Goal: Task Accomplishment & Management: Use online tool/utility

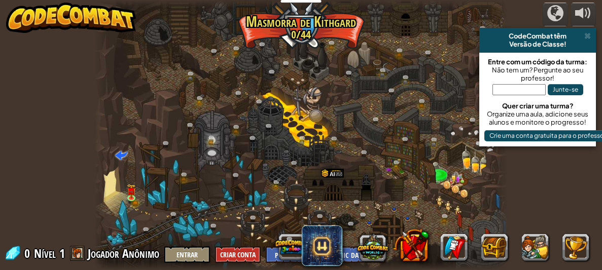
select select "pt-BR"
click at [127, 190] on img at bounding box center [131, 187] width 9 height 19
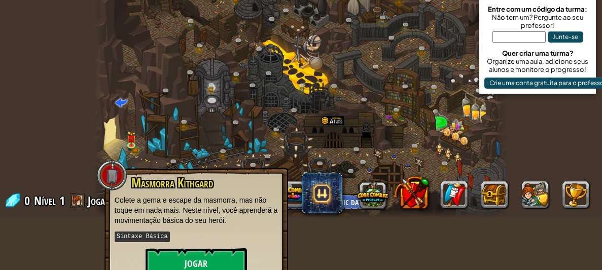
scroll to position [71, 0]
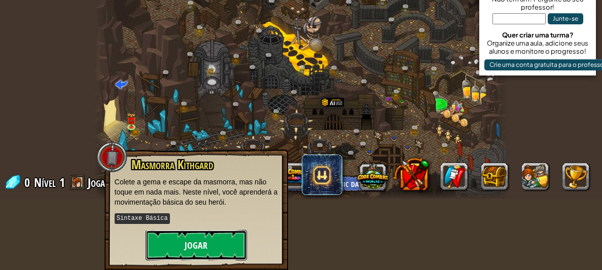
click at [199, 238] on button "Jogar" at bounding box center [196, 245] width 101 height 30
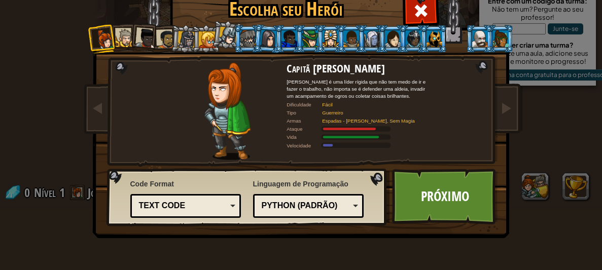
scroll to position [61, 0]
click at [128, 39] on div at bounding box center [125, 38] width 19 height 19
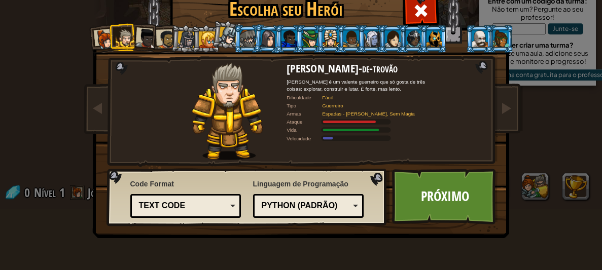
click at [185, 42] on div at bounding box center [186, 39] width 17 height 17
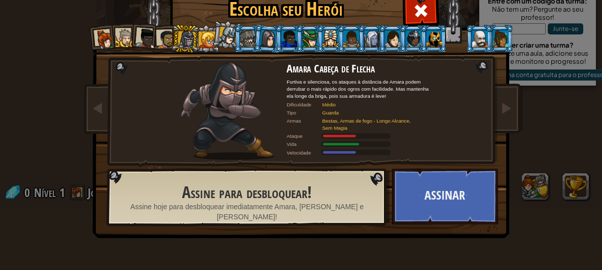
click at [435, 44] on div at bounding box center [435, 38] width 16 height 16
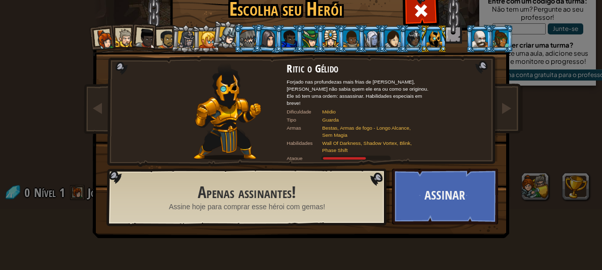
click at [484, 35] on div at bounding box center [480, 38] width 16 height 16
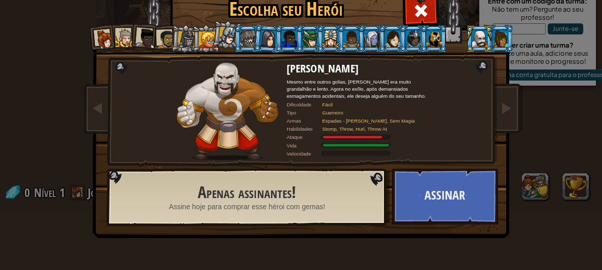
click at [502, 38] on div at bounding box center [501, 38] width 16 height 16
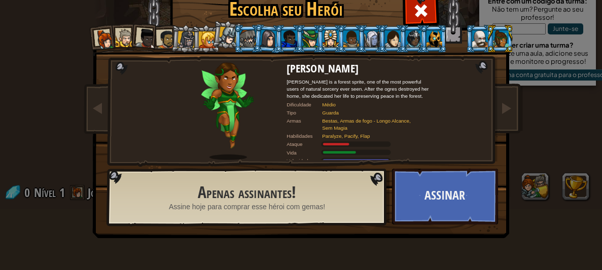
click at [188, 45] on div at bounding box center [186, 39] width 17 height 17
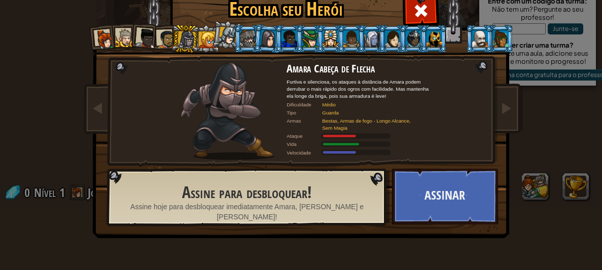
click at [106, 30] on div at bounding box center [104, 39] width 20 height 20
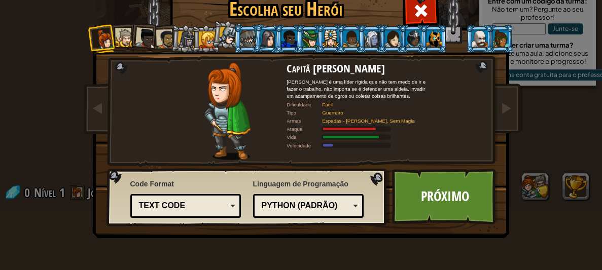
click at [130, 36] on li at bounding box center [144, 37] width 30 height 30
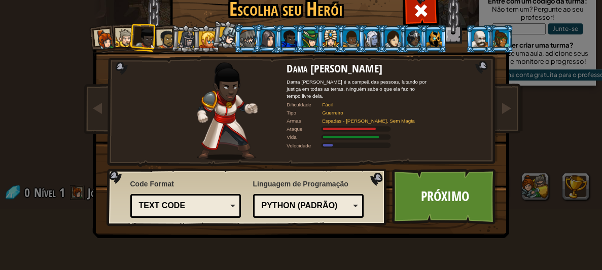
click at [127, 34] on div at bounding box center [125, 38] width 19 height 19
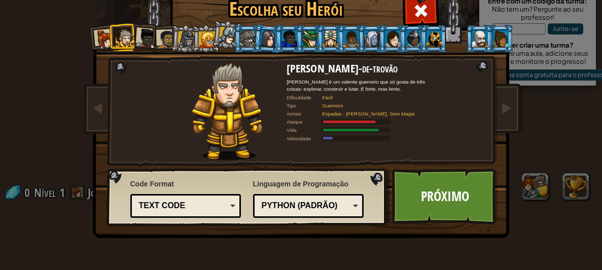
click at [106, 39] on div at bounding box center [104, 39] width 20 height 20
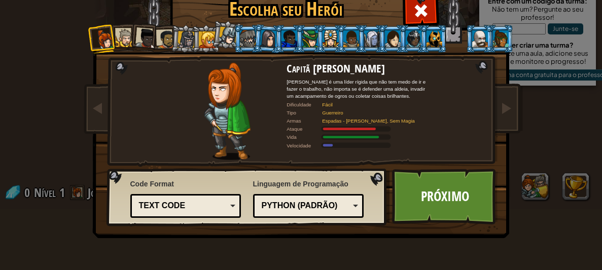
click at [159, 38] on div at bounding box center [166, 39] width 19 height 19
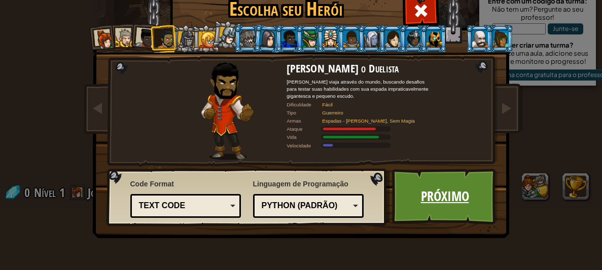
click at [426, 212] on link "Próximo" at bounding box center [445, 197] width 106 height 56
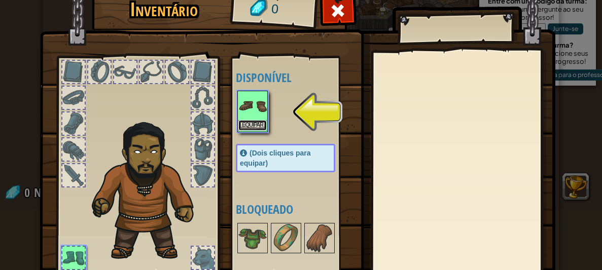
click at [252, 126] on button "Equipar" at bounding box center [252, 125] width 28 height 11
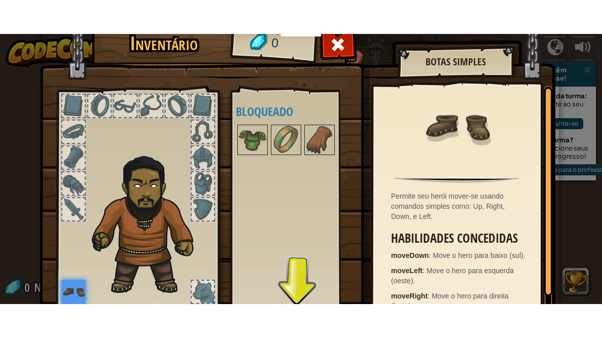
scroll to position [80, 0]
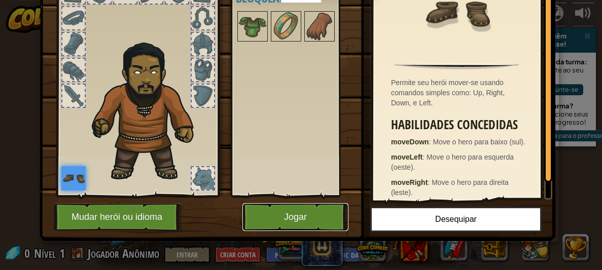
click at [299, 219] on button "Jogar" at bounding box center [296, 217] width 106 height 28
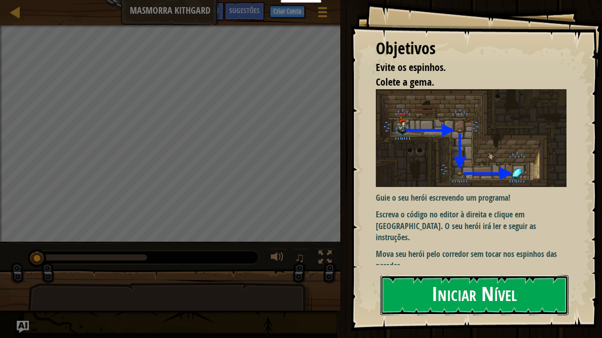
click at [499, 270] on button "Iniciar Nível" at bounding box center [475, 295] width 188 height 40
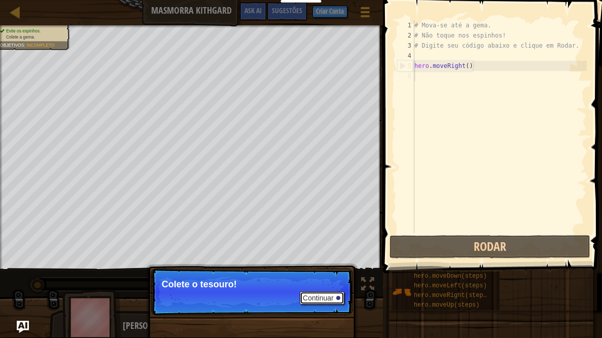
click at [322, 270] on button "Continuar" at bounding box center [322, 298] width 45 height 13
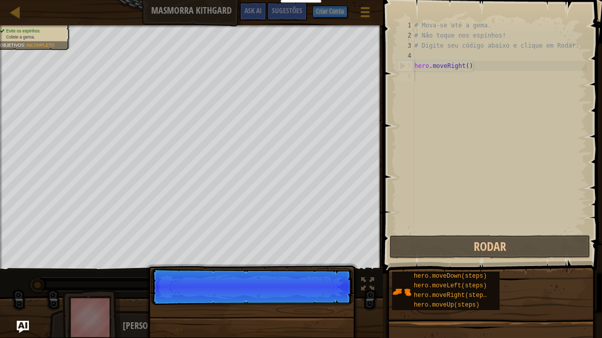
scroll to position [5, 0]
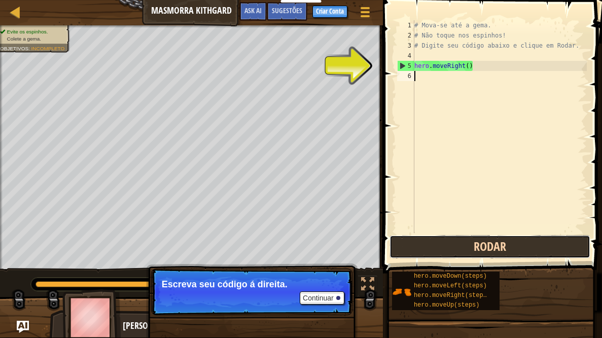
click at [475, 250] on button "Rodar" at bounding box center [490, 246] width 201 height 23
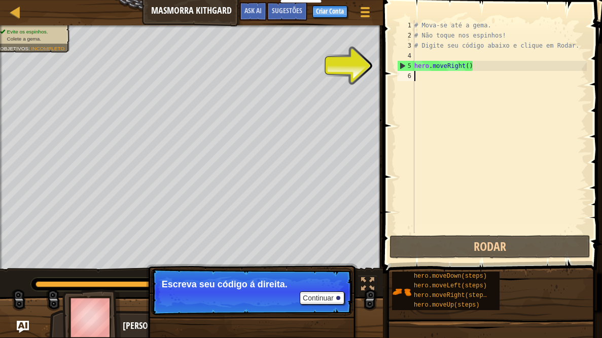
type textarea "h"
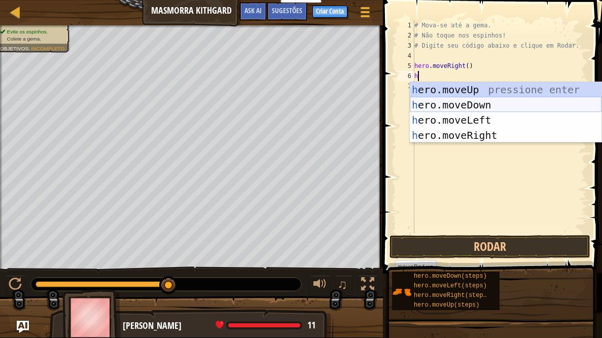
click at [424, 105] on div "h ero.moveUp pressione enter h ero.moveDown pressione enter h ero.moveLeft pres…" at bounding box center [506, 127] width 192 height 91
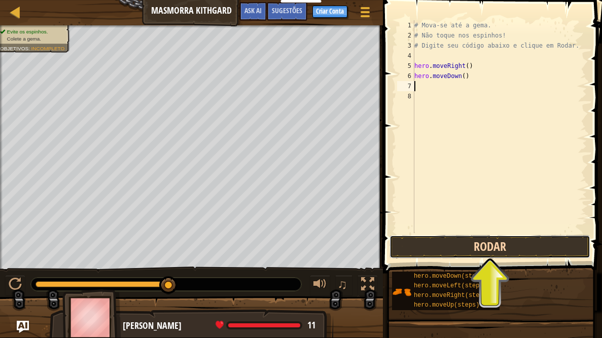
click at [488, 251] on button "Rodar" at bounding box center [490, 246] width 201 height 23
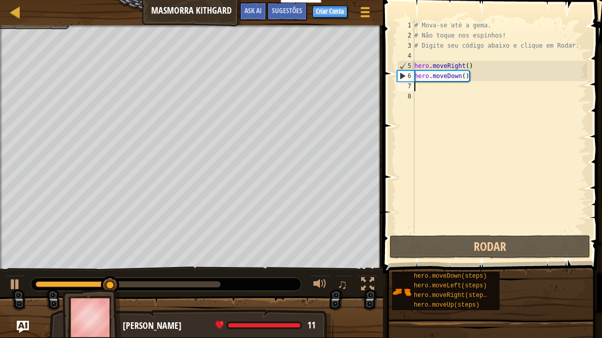
click at [413, 85] on div "7" at bounding box center [405, 86] width 17 height 10
type textarea "h"
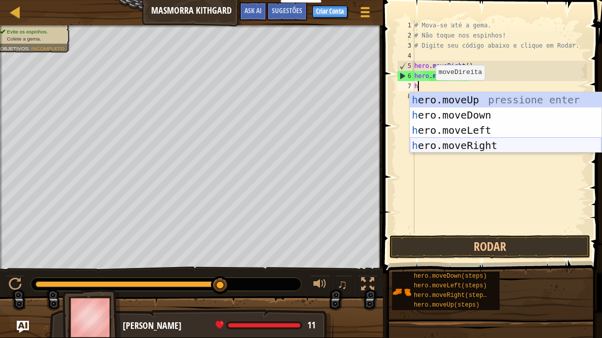
click at [507, 148] on div "h ero.moveUp pressione enter h ero.moveDown pressione enter h ero.moveLeft pres…" at bounding box center [506, 137] width 192 height 91
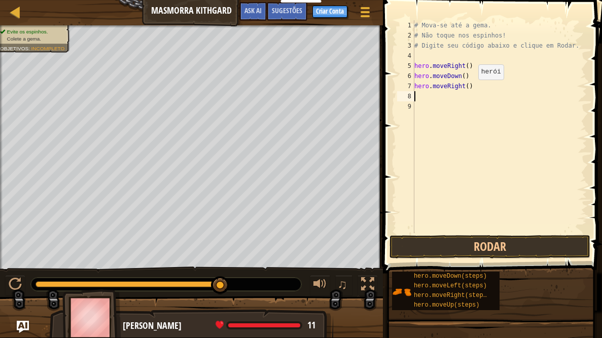
click at [470, 89] on div "# Mova-se até a gema. # Não toque nos espinhos! # Digite seu código abaixo e cl…" at bounding box center [499, 136] width 175 height 233
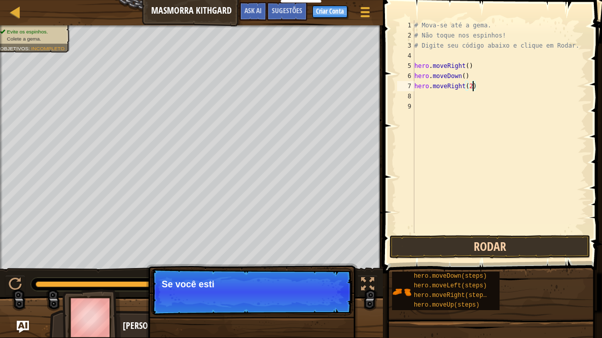
type textarea "hero.moveRight(2)"
click at [546, 236] on button "Rodar" at bounding box center [490, 246] width 201 height 23
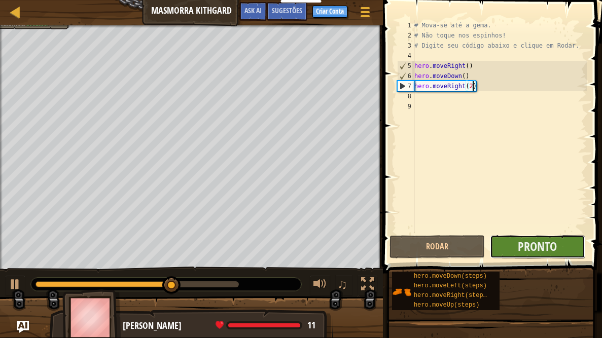
click at [570, 253] on button "Pronto" at bounding box center [537, 246] width 95 height 23
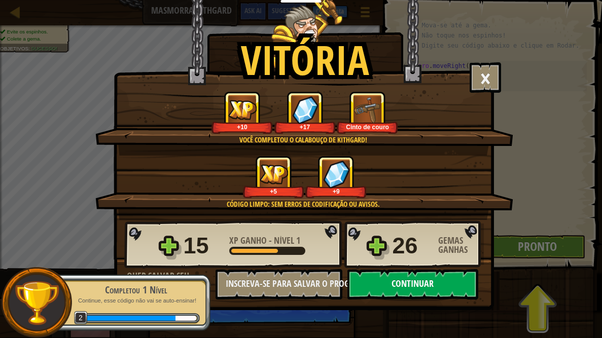
click at [425, 270] on button "Continuar" at bounding box center [413, 284] width 131 height 30
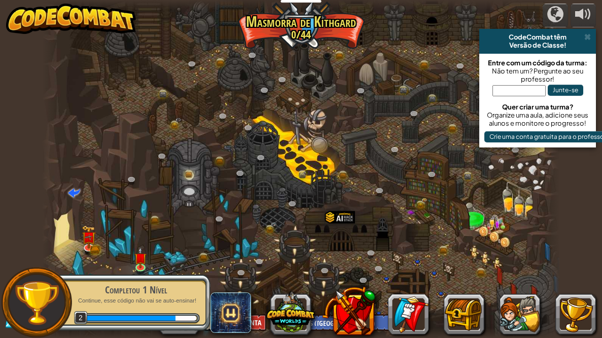
select select "pt-BR"
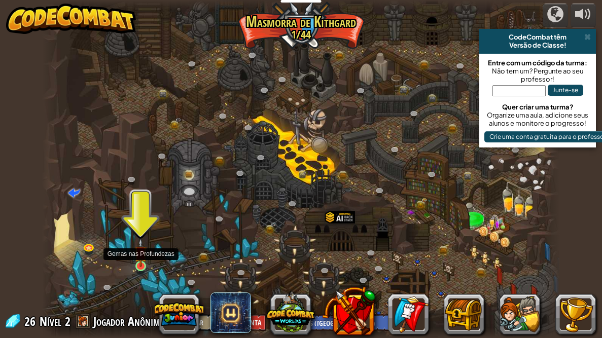
click at [139, 266] on img at bounding box center [140, 252] width 12 height 28
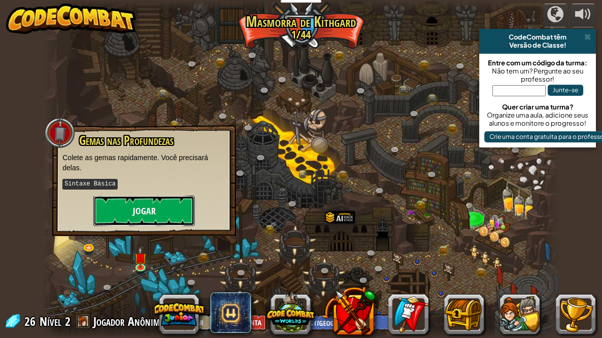
click at [150, 211] on button "Jogar" at bounding box center [143, 211] width 101 height 30
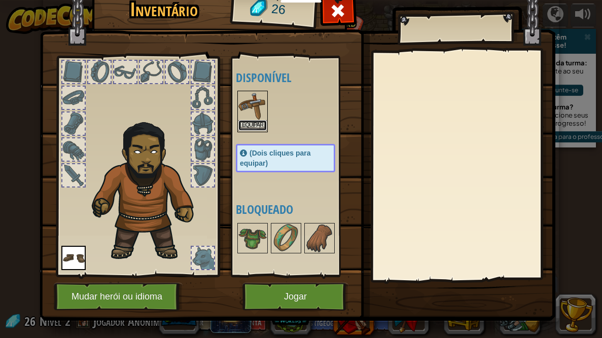
click at [252, 123] on button "Equipar" at bounding box center [252, 125] width 28 height 11
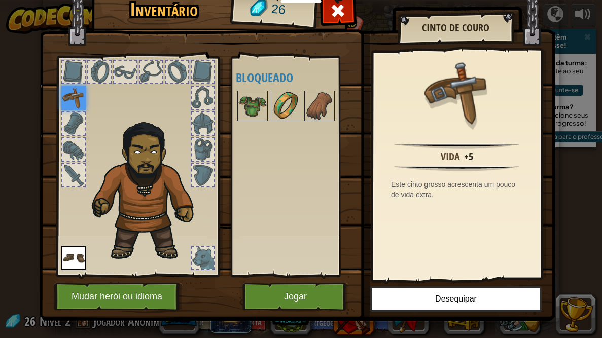
click at [284, 117] on img at bounding box center [286, 106] width 28 height 28
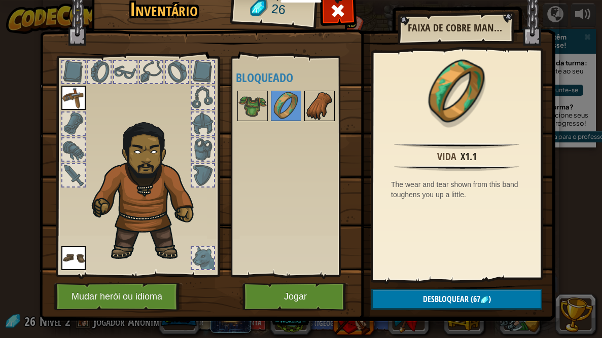
click at [318, 108] on img at bounding box center [319, 106] width 28 height 28
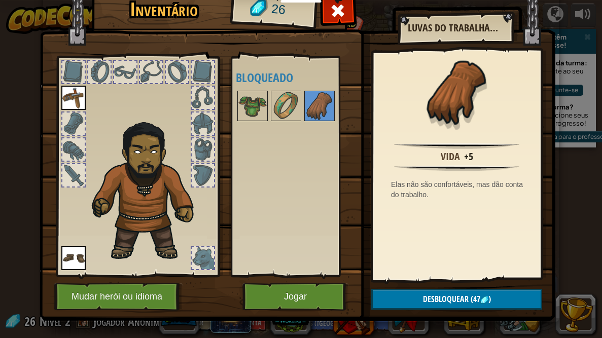
click at [203, 146] on div at bounding box center [203, 150] width 22 height 22
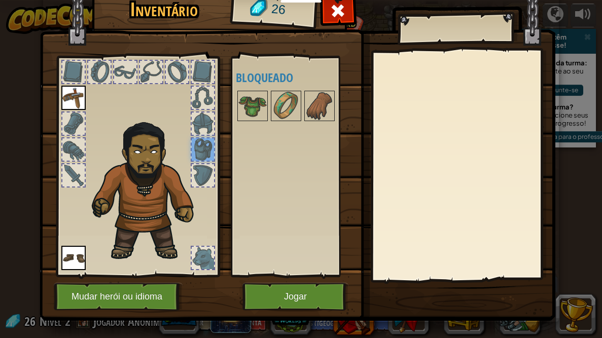
click at [208, 175] on div at bounding box center [203, 175] width 22 height 22
click at [191, 74] on div at bounding box center [203, 72] width 24 height 24
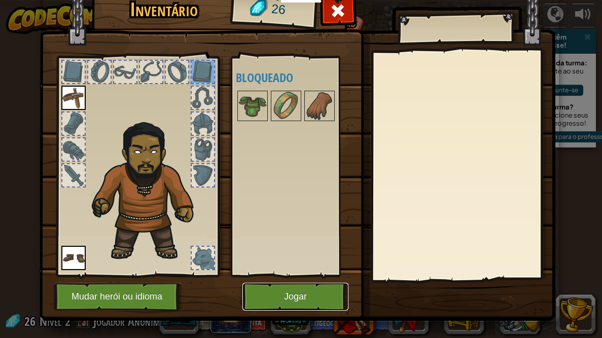
click at [274, 270] on button "Jogar" at bounding box center [296, 297] width 106 height 28
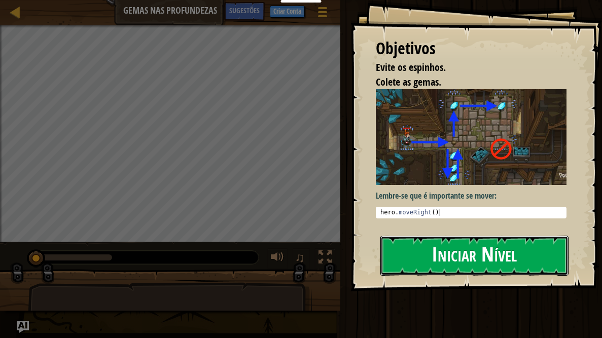
click at [474, 255] on button "Iniciar Nível" at bounding box center [475, 256] width 188 height 40
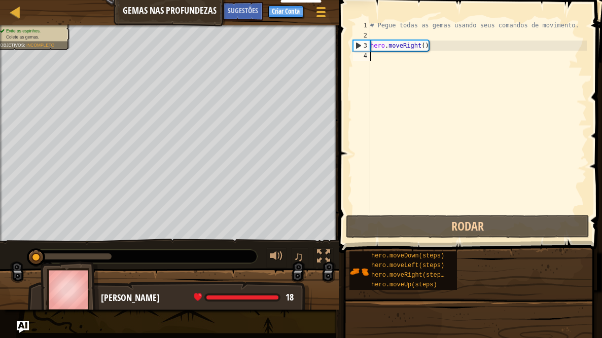
click at [368, 59] on div "4" at bounding box center [361, 56] width 17 height 10
type textarea "h"
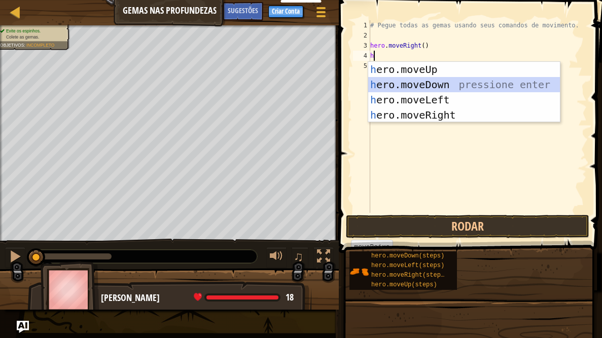
click at [408, 78] on div "h ero.moveUp pressione enter h ero.moveDown pressione enter h ero.moveLeft pres…" at bounding box center [464, 107] width 192 height 91
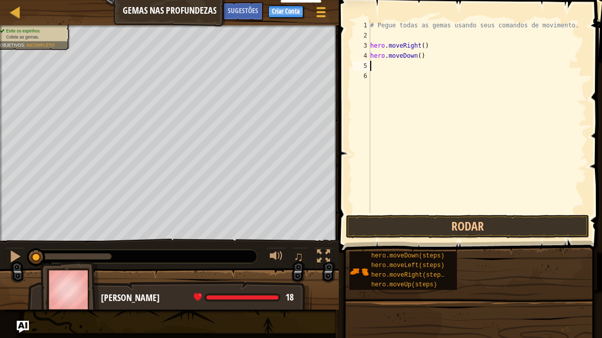
type textarea "h"
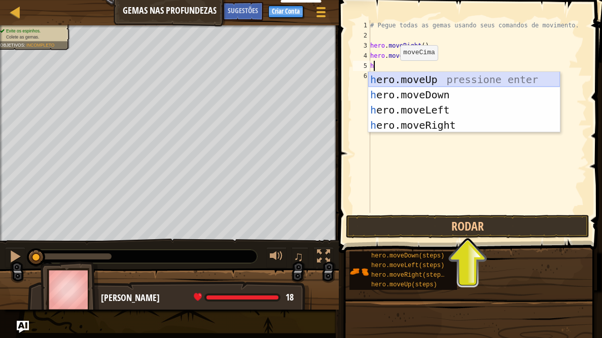
click at [394, 77] on div "h ero.moveUp pressione enter h ero.moveDown pressione enter h ero.moveLeft pres…" at bounding box center [464, 117] width 192 height 91
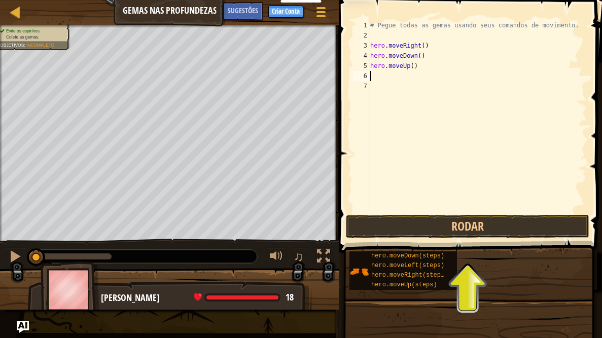
type textarea "h"
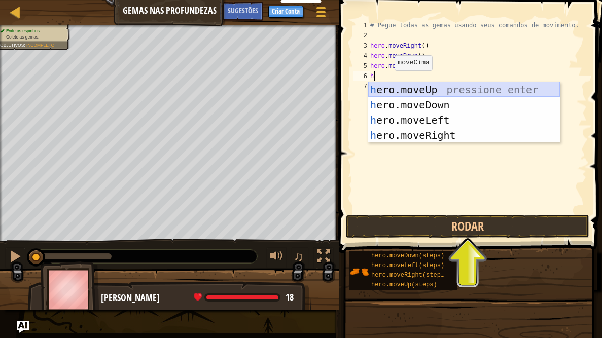
click at [427, 90] on div "h ero.moveUp pressione enter h ero.moveDown pressione enter h ero.moveLeft pres…" at bounding box center [464, 127] width 192 height 91
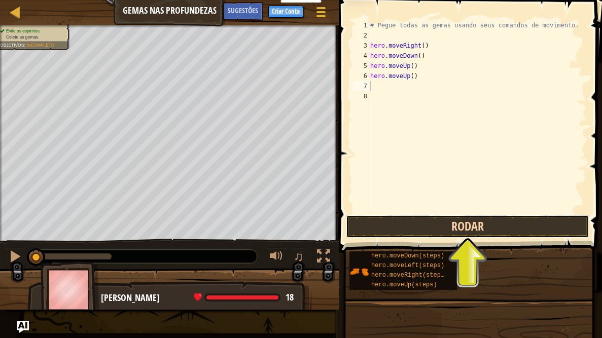
click at [487, 235] on button "Rodar" at bounding box center [468, 226] width 244 height 23
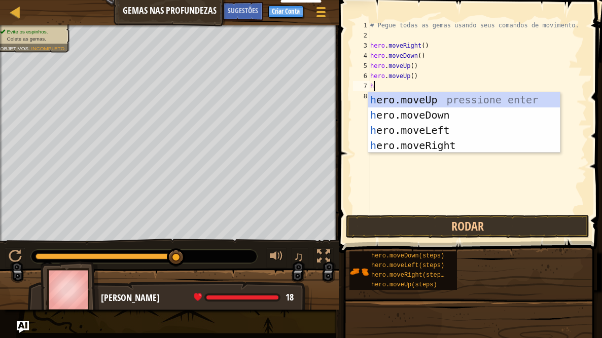
type textarea "h"
click at [403, 0] on body "Educadores Create Free Account School & District Solutions Teacher Toolkit Prev…" at bounding box center [301, 0] width 602 height 0
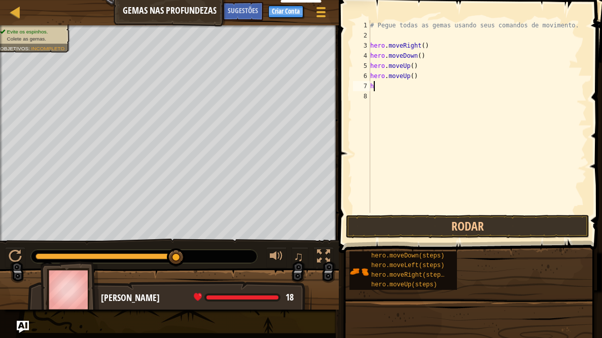
click at [374, 89] on div "# Pegue todas as gemas usando seus comandos de movimento. hero . moveRight ( ) …" at bounding box center [477, 126] width 219 height 213
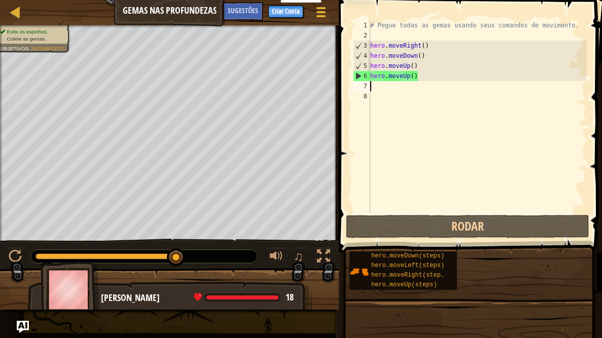
type textarea "h"
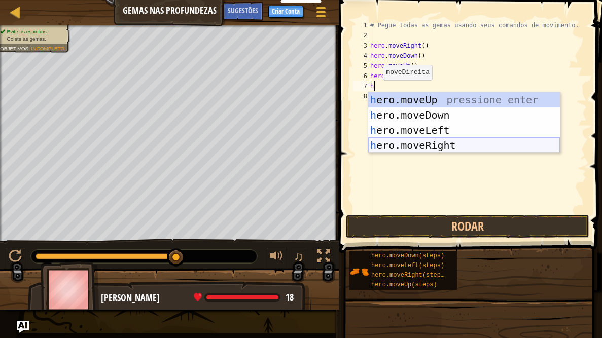
click at [403, 144] on div "h ero.moveUp pressione enter h ero.moveDown pressione enter h ero.moveLeft pres…" at bounding box center [464, 137] width 192 height 91
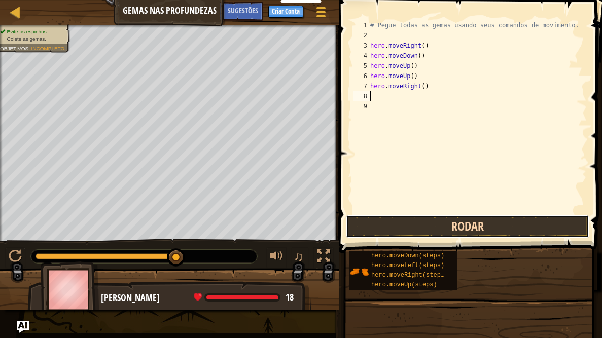
click at [437, 219] on button "Rodar" at bounding box center [468, 226] width 244 height 23
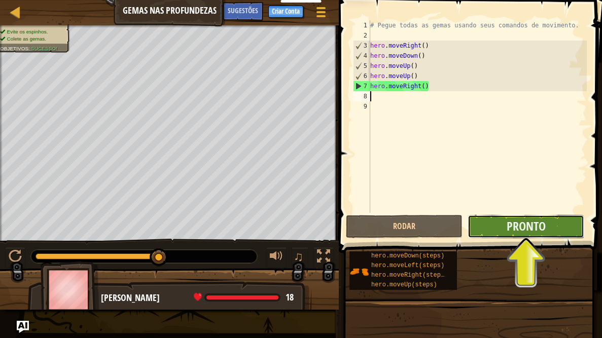
click at [505, 229] on button "Pronto" at bounding box center [526, 226] width 117 height 23
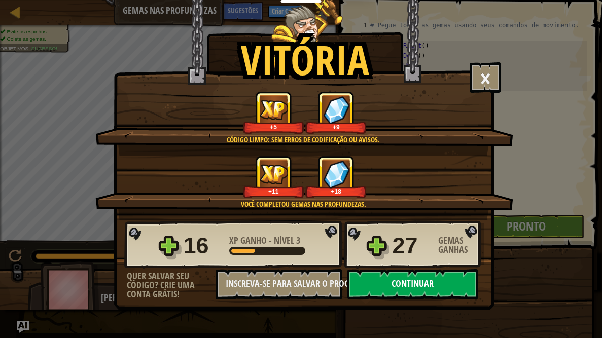
click at [432, 270] on button "Continuar" at bounding box center [413, 284] width 131 height 30
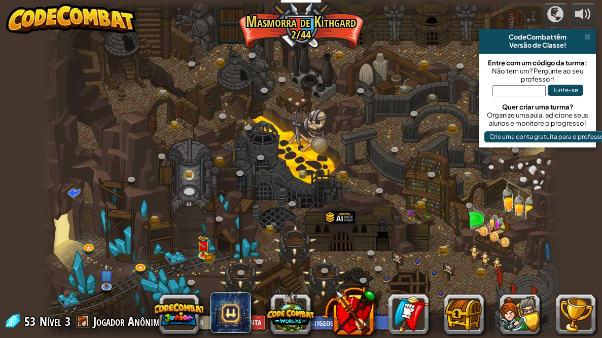
select select "pt-BR"
click at [204, 251] on img at bounding box center [203, 240] width 12 height 27
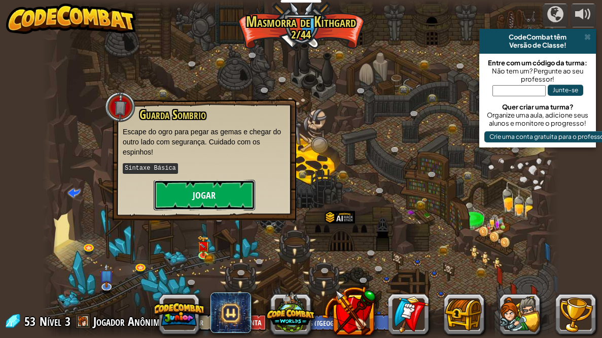
click at [189, 205] on button "Jogar" at bounding box center [204, 195] width 101 height 30
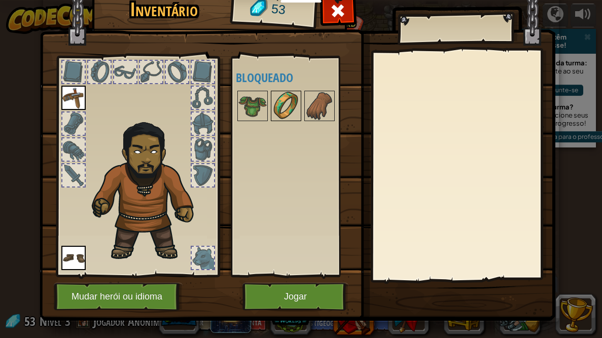
click at [294, 112] on img at bounding box center [286, 106] width 28 height 28
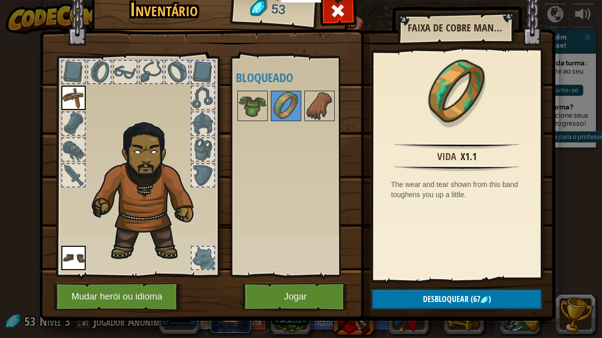
click at [108, 79] on div at bounding box center [99, 72] width 22 height 22
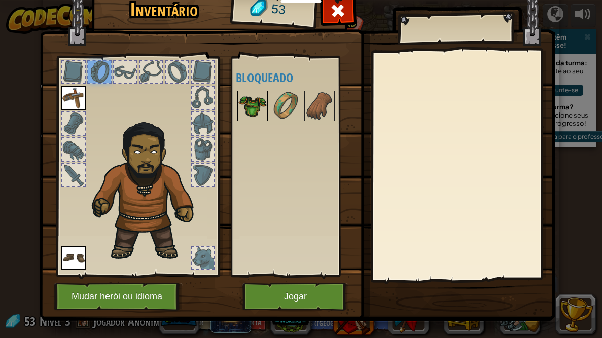
click at [246, 99] on img at bounding box center [252, 106] width 28 height 28
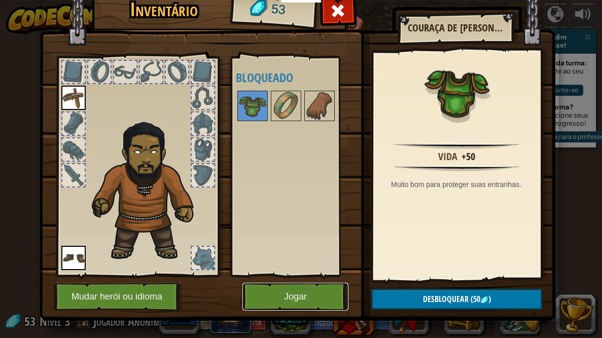
click at [276, 270] on button "Jogar" at bounding box center [296, 297] width 106 height 28
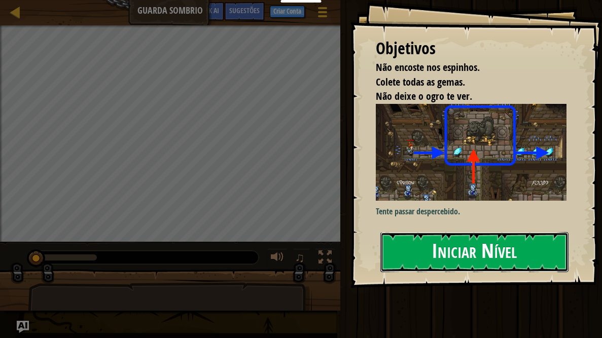
click at [448, 232] on button "Iniciar Nível" at bounding box center [475, 252] width 188 height 40
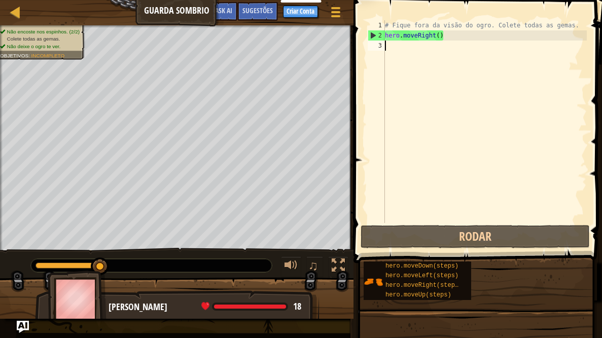
click at [383, 46] on div "3" at bounding box center [376, 46] width 17 height 10
type textarea "h"
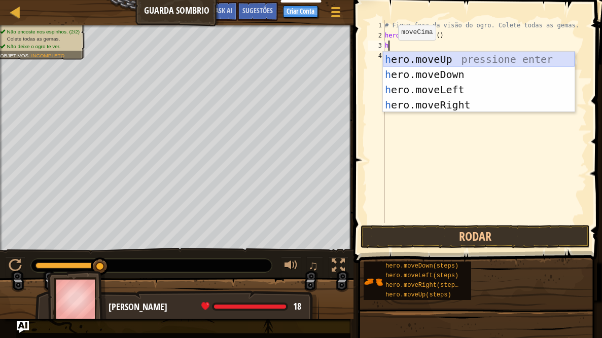
click at [438, 62] on div "h ero.moveUp pressione enter h ero.moveDown pressione enter h ero.moveLeft pres…" at bounding box center [479, 97] width 192 height 91
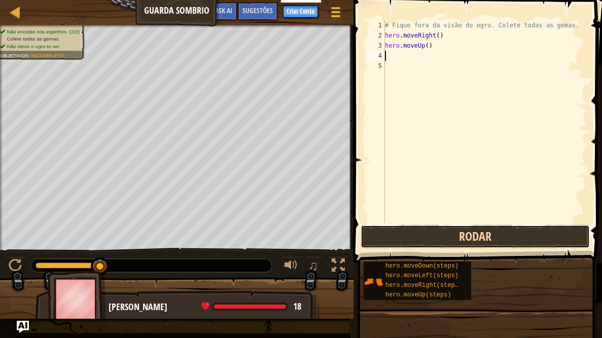
click at [490, 246] on button "Rodar" at bounding box center [475, 236] width 229 height 23
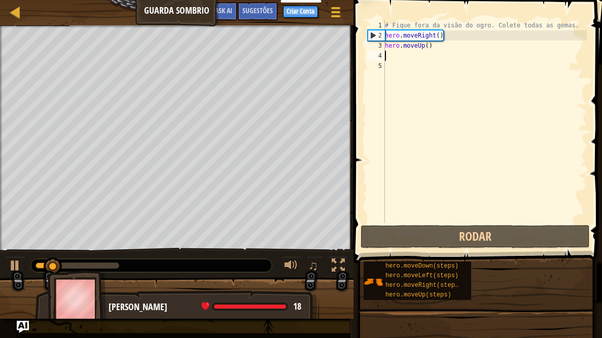
click at [387, 57] on div "# Fique fora da visão do ogro. Colete todas as gemas. hero . moveRight ( ) hero…" at bounding box center [485, 131] width 204 height 223
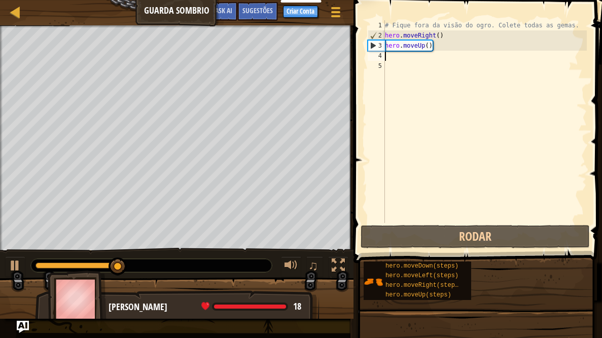
type textarea "h"
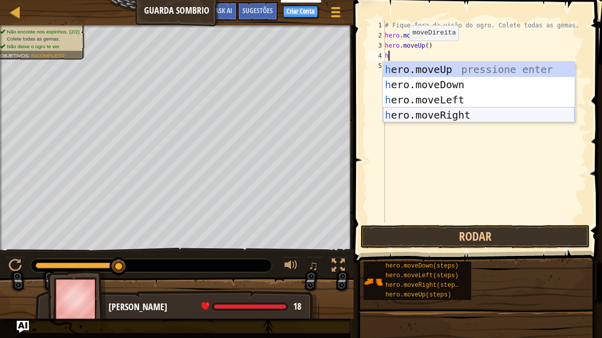
click at [412, 116] on div "h ero.moveUp pressione enter h ero.moveDown pressione enter h ero.moveLeft pres…" at bounding box center [479, 107] width 192 height 91
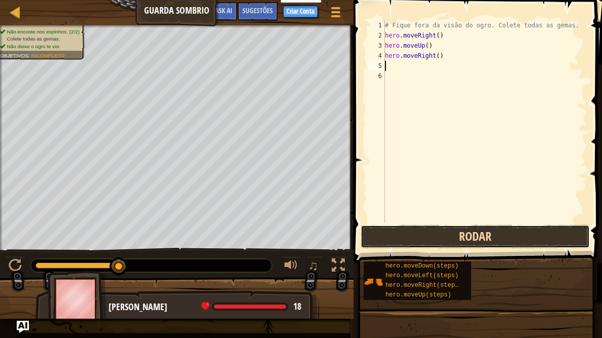
click at [456, 240] on button "Rodar" at bounding box center [475, 236] width 229 height 23
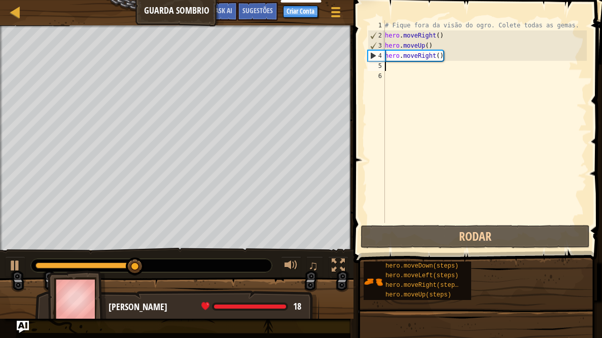
type textarea "h"
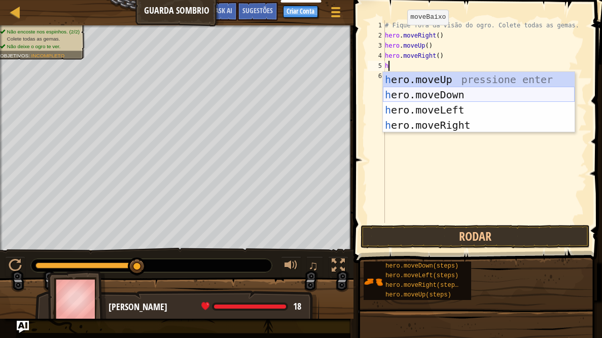
click at [406, 91] on div "h ero.moveUp pressione enter h ero.moveDown pressione enter h ero.moveLeft pres…" at bounding box center [479, 117] width 192 height 91
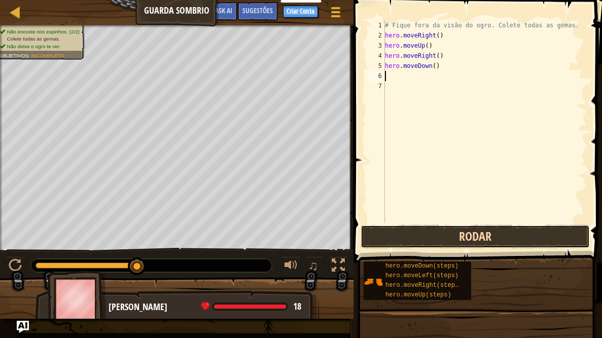
click at [465, 237] on button "Rodar" at bounding box center [475, 236] width 229 height 23
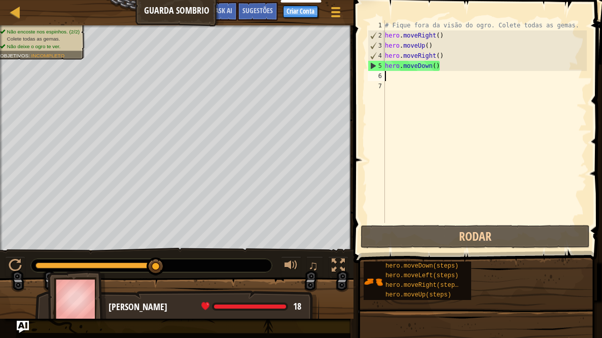
type textarea "h"
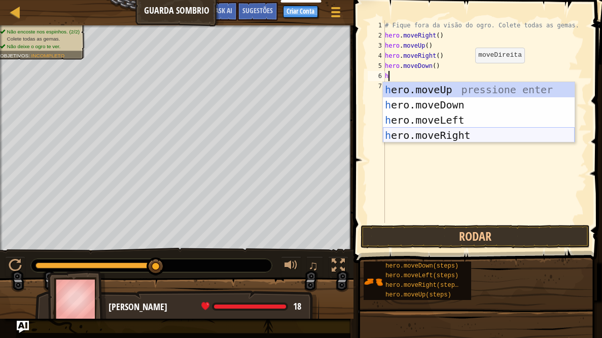
click at [471, 133] on div "h ero.moveUp pressione enter h ero.moveDown pressione enter h ero.moveLeft pres…" at bounding box center [479, 127] width 192 height 91
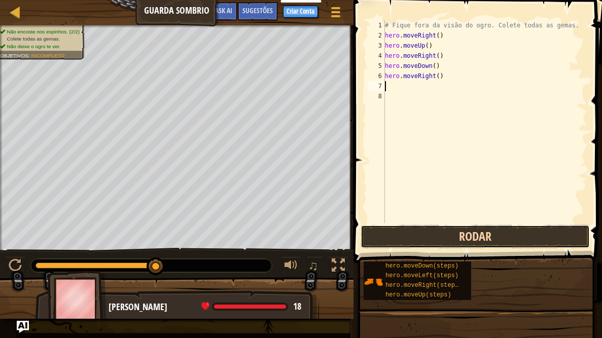
click at [456, 229] on button "Rodar" at bounding box center [475, 236] width 229 height 23
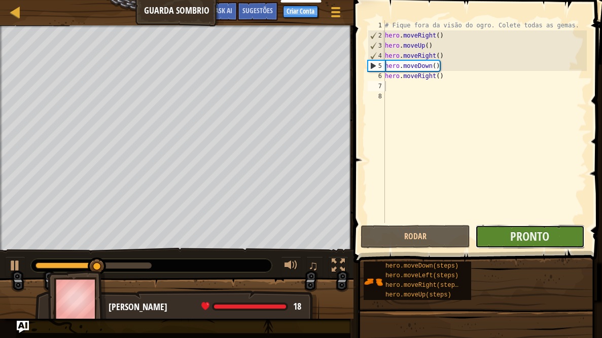
click at [507, 243] on button "Pronto" at bounding box center [530, 236] width 110 height 23
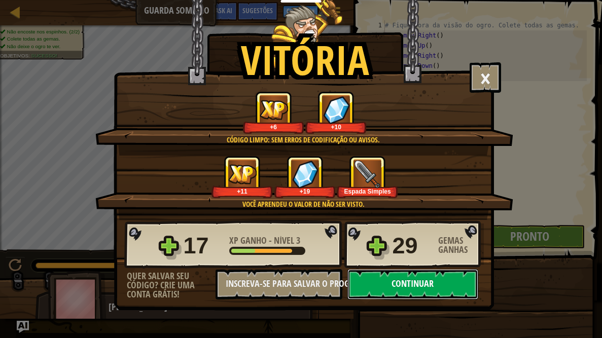
click at [416, 270] on button "Continuar" at bounding box center [413, 284] width 131 height 30
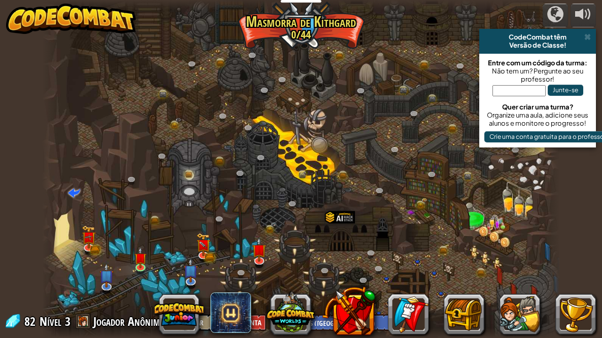
select select "pt-BR"
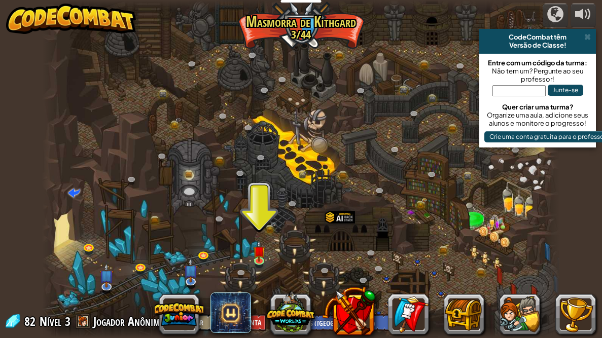
click at [255, 269] on div at bounding box center [300, 169] width 517 height 338
click at [260, 261] on link at bounding box center [261, 261] width 20 height 20
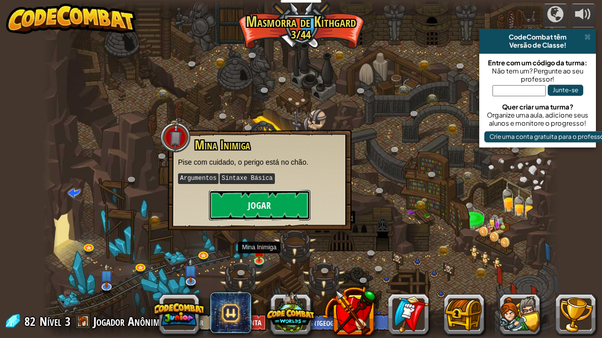
click at [264, 197] on button "Jogar" at bounding box center [259, 205] width 101 height 30
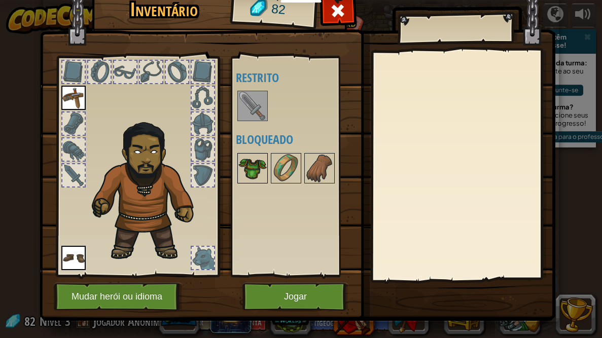
click at [251, 159] on img at bounding box center [252, 168] width 28 height 28
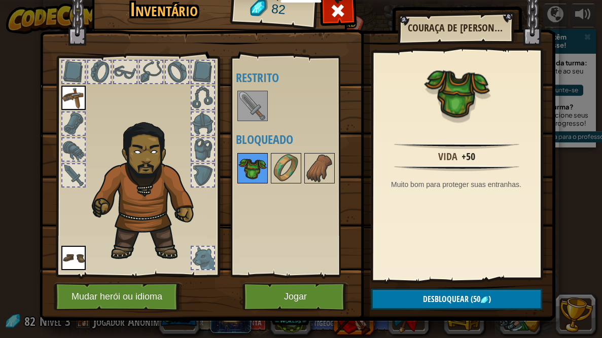
click at [263, 159] on img at bounding box center [252, 168] width 28 height 28
click at [255, 118] on img at bounding box center [252, 106] width 28 height 28
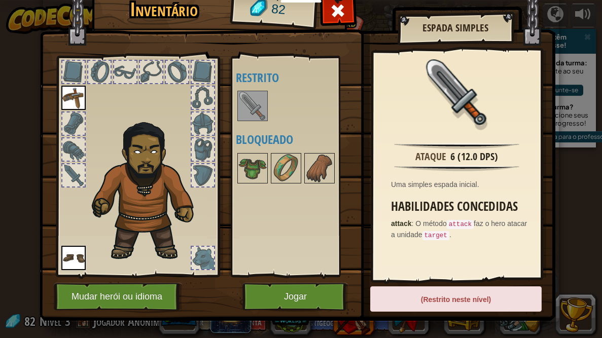
click at [429, 270] on div "(Restrito neste nível)" at bounding box center [455, 299] width 171 height 25
click at [254, 160] on img at bounding box center [252, 168] width 28 height 28
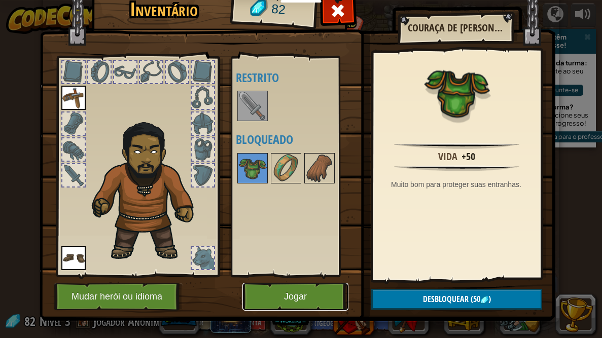
click at [281, 270] on button "Jogar" at bounding box center [296, 297] width 106 height 28
